Goal: Information Seeking & Learning: Learn about a topic

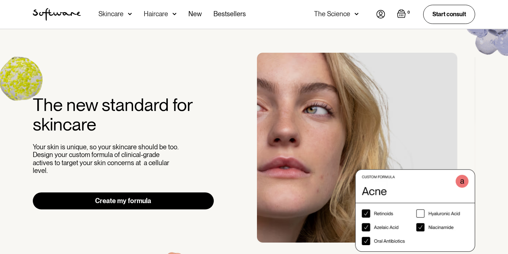
click at [105, 13] on div "Skincare" at bounding box center [110, 13] width 25 height 7
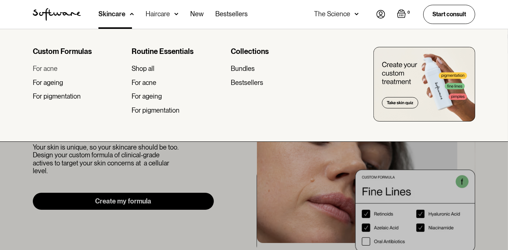
click at [49, 66] on div "For acne" at bounding box center [45, 69] width 25 height 8
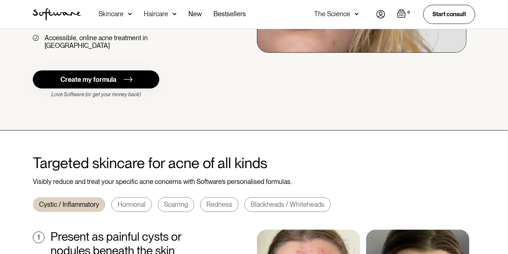
scroll to position [236, 0]
